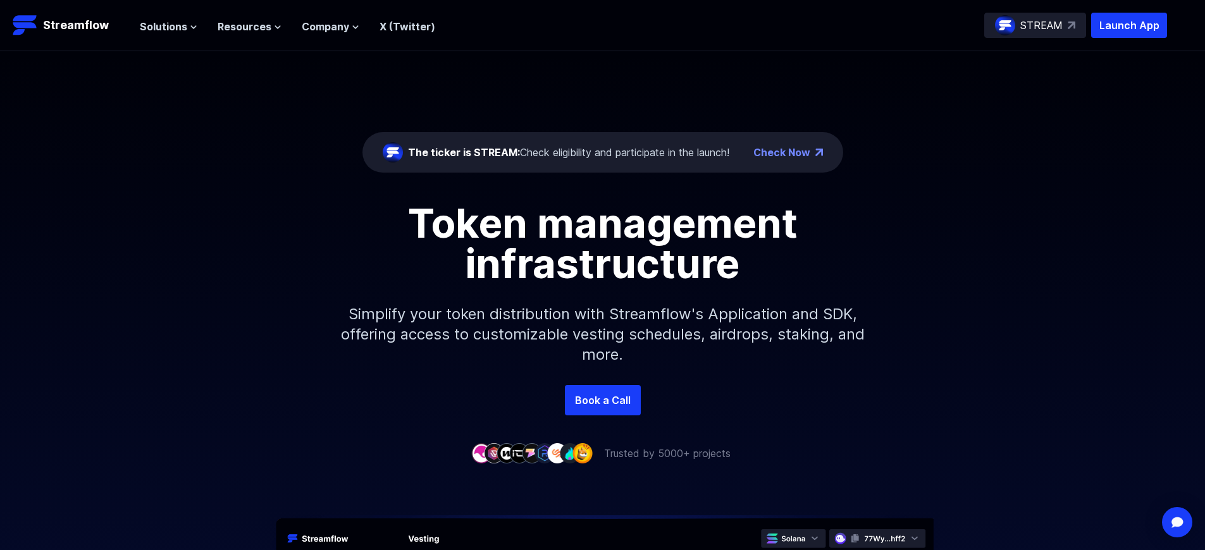
click at [1129, 25] on p "Launch App" at bounding box center [1129, 25] width 76 height 25
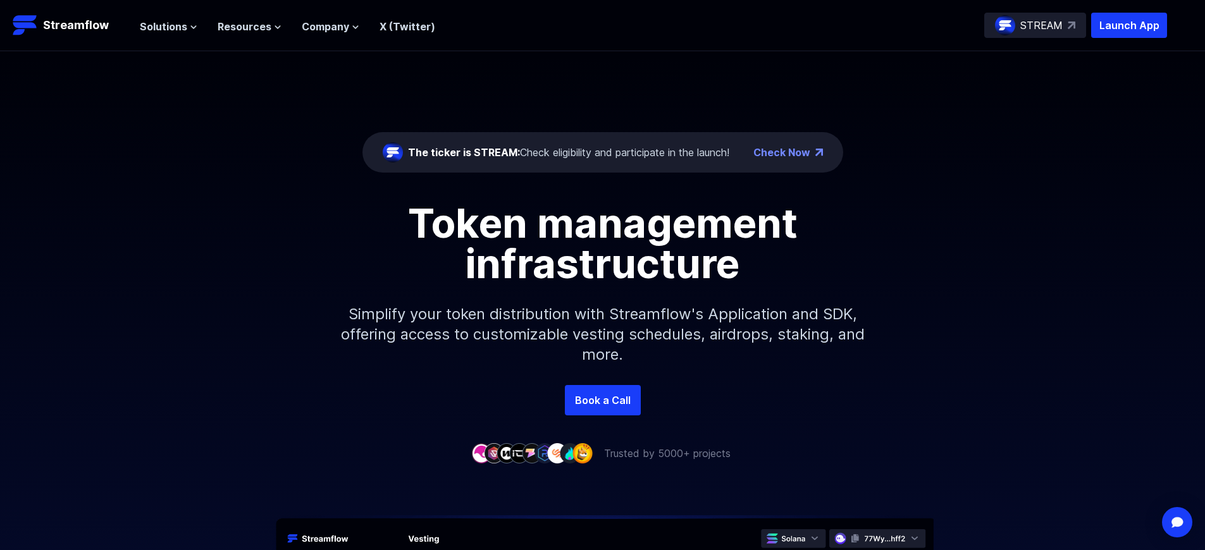
scroll to position [4532, 0]
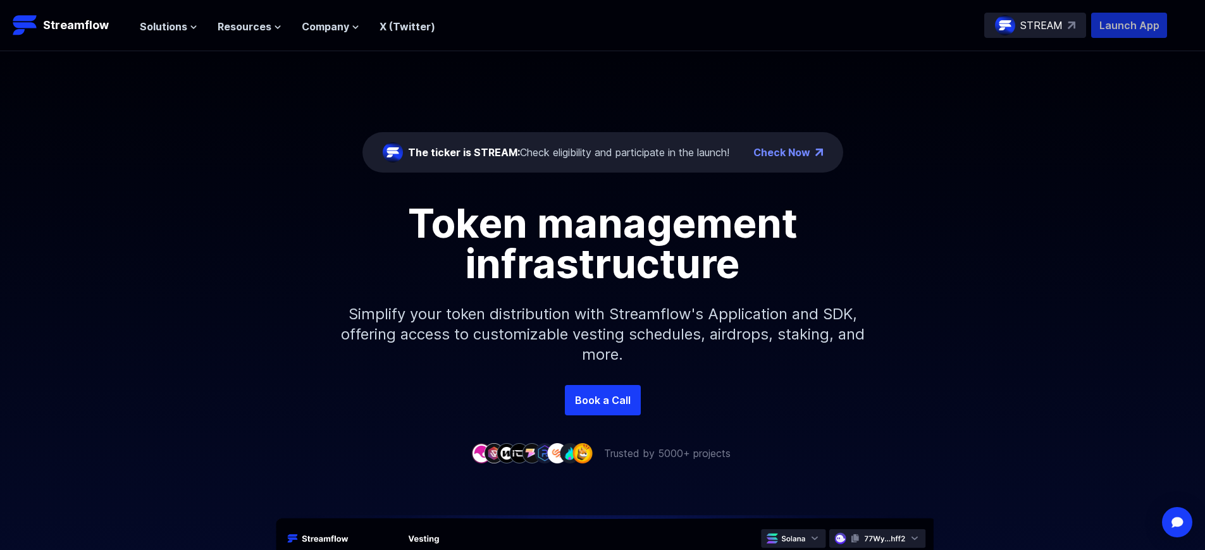
click at [1129, 25] on p "Launch App" at bounding box center [1129, 25] width 76 height 25
